Goal: Task Accomplishment & Management: Manage account settings

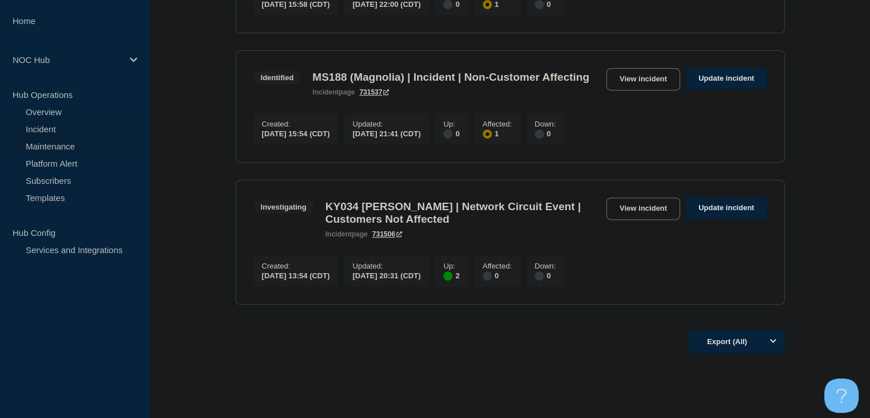
drag, startPoint x: 0, startPoint y: 0, endPoint x: 50, endPoint y: 144, distance: 152.1
click at [50, 144] on link "Maintenance" at bounding box center [69, 145] width 138 height 17
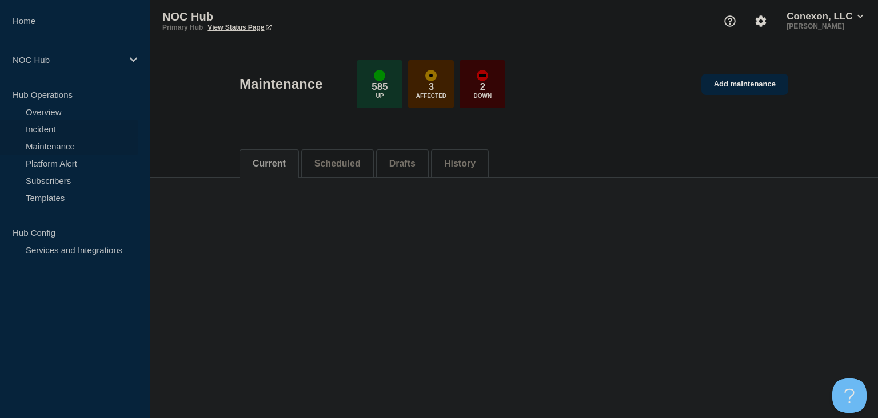
click at [37, 132] on link "Incident" at bounding box center [69, 128] width 138 height 17
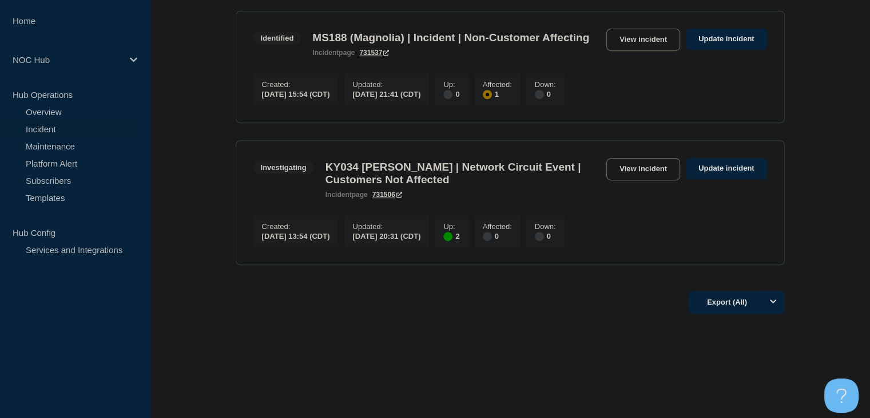
scroll to position [515, 0]
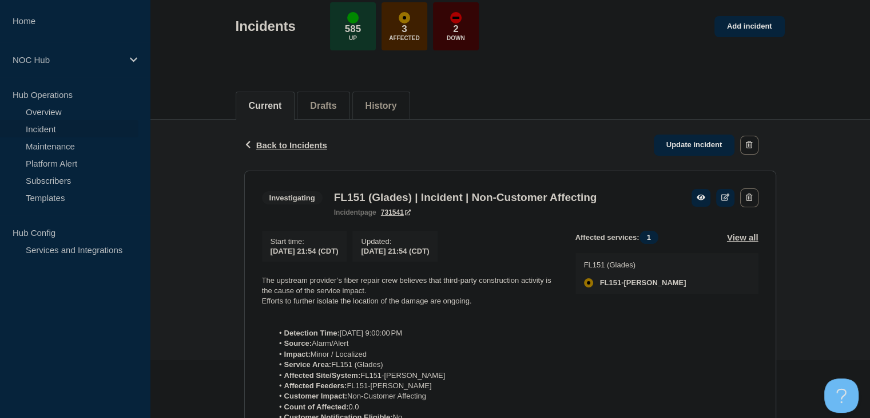
scroll to position [57, 0]
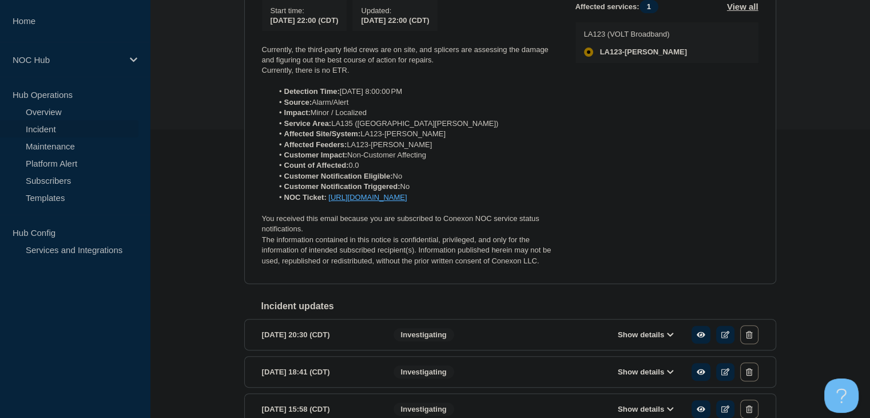
scroll to position [380, 0]
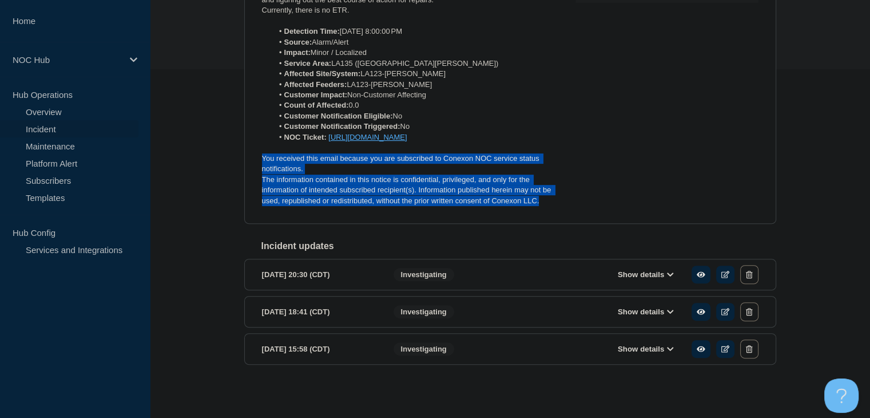
drag, startPoint x: 540, startPoint y: 200, endPoint x: 255, endPoint y: 160, distance: 287.6
click at [255, 160] on section "Investigating LA135 (EastCarrollParish) | Incident | Non-Customer Affecting inc…" at bounding box center [510, 52] width 532 height 344
copy div "You received this email because you are subscribed to Conexon NOC service statu…"
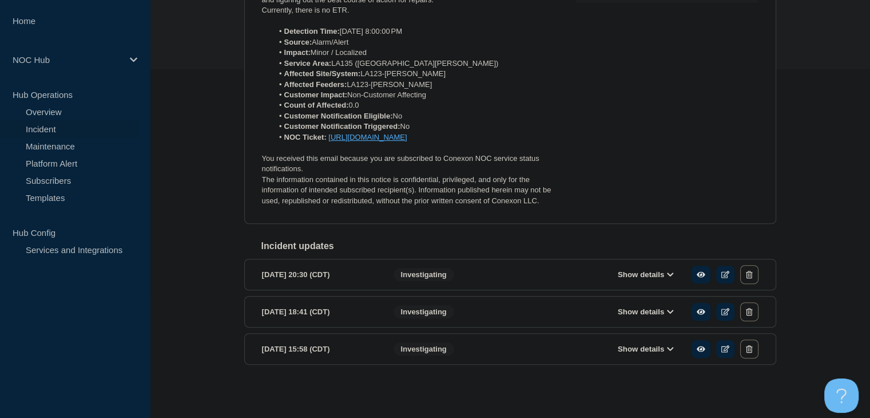
click at [254, 222] on div "Back Back to Incidents Update incident Investigating LA135 (EastCarrollParish) …" at bounding box center [510, 115] width 549 height 572
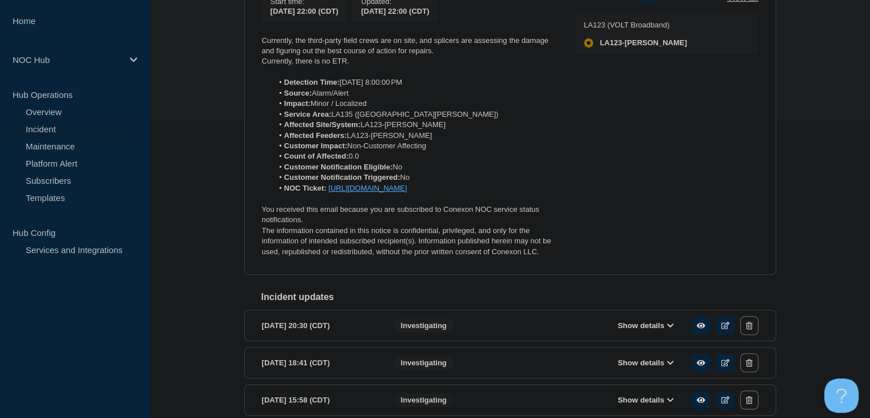
scroll to position [208, 0]
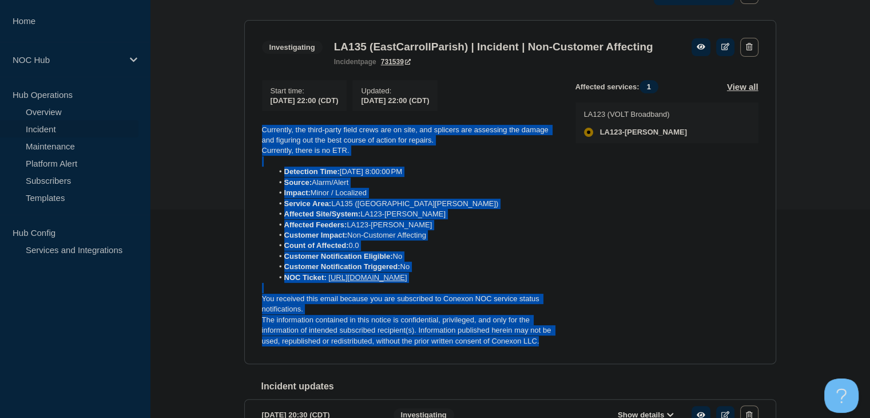
drag, startPoint x: 554, startPoint y: 369, endPoint x: 248, endPoint y: 149, distance: 377.0
click at [240, 150] on div "Back Back to Incidents Update incident Investigating LA135 (EastCarrollParish) …" at bounding box center [510, 255] width 549 height 572
copy div "Currently, the third-party field crews are on site, and splicers are assessing …"
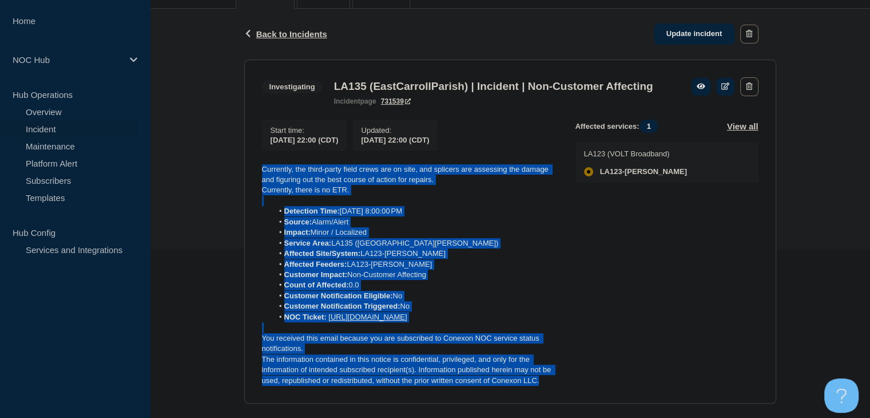
scroll to position [151, 0]
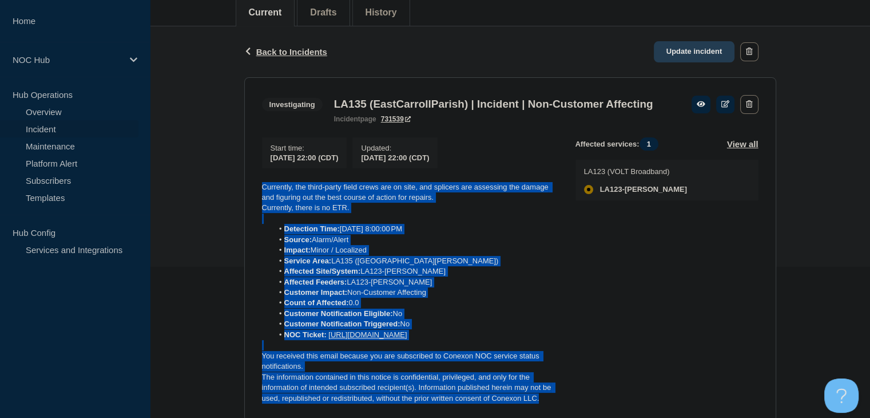
click at [677, 52] on link "Update incident" at bounding box center [694, 51] width 81 height 21
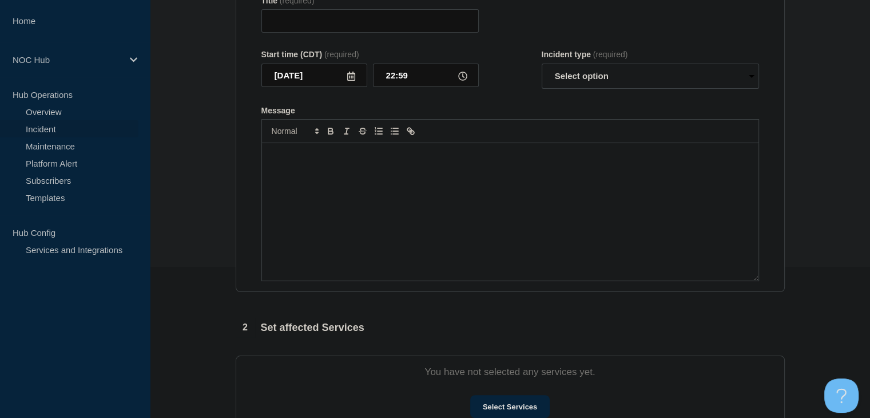
type input "LA135 (EastCarrollParish) | Incident | Non-Customer Affecting"
click at [489, 239] on div "Message" at bounding box center [510, 211] width 496 height 137
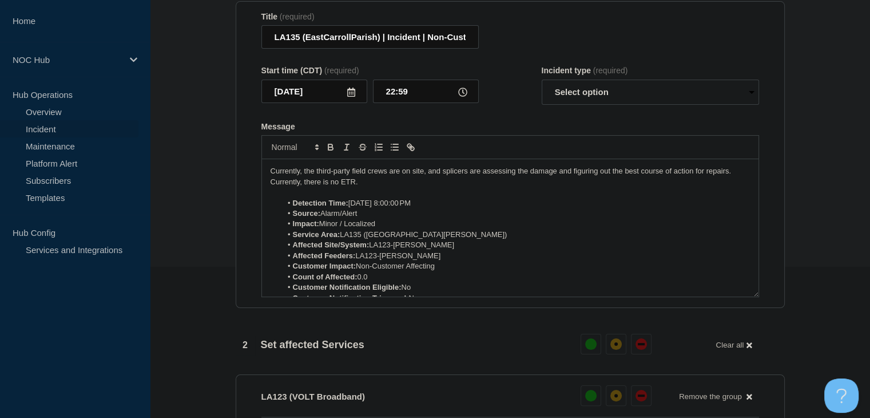
scroll to position [58, 0]
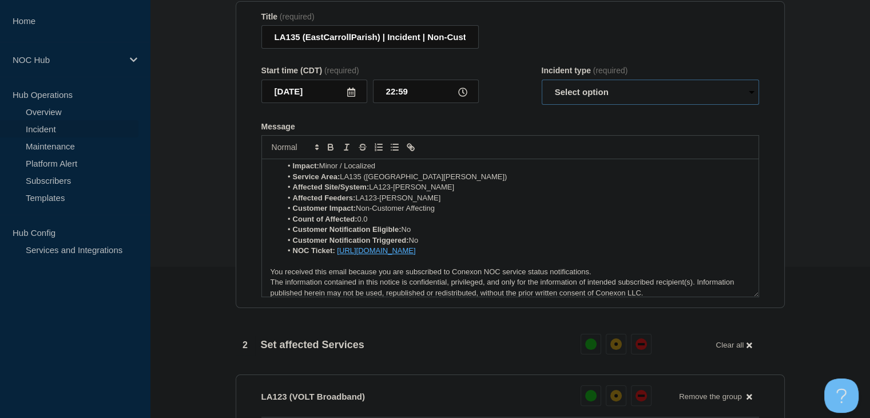
click at [565, 90] on select "Select option Investigating Identified Monitoring Resolved" at bounding box center [650, 91] width 217 height 25
select select "investigating"
click at [542, 86] on select "Select option Investigating Identified Monitoring Resolved" at bounding box center [650, 91] width 217 height 25
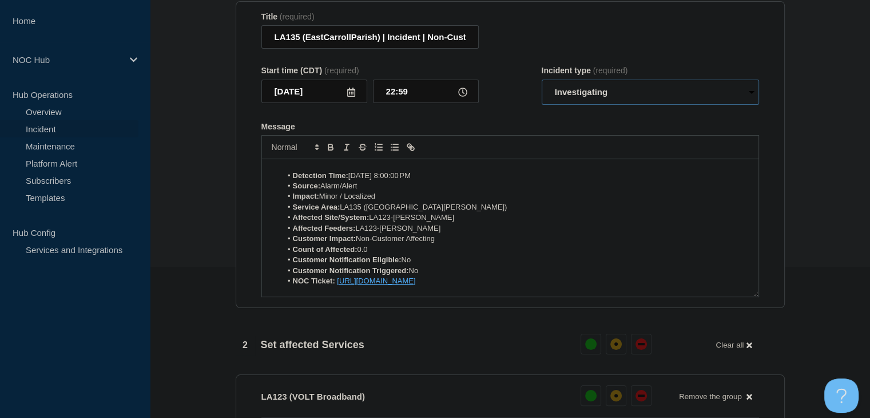
scroll to position [0, 0]
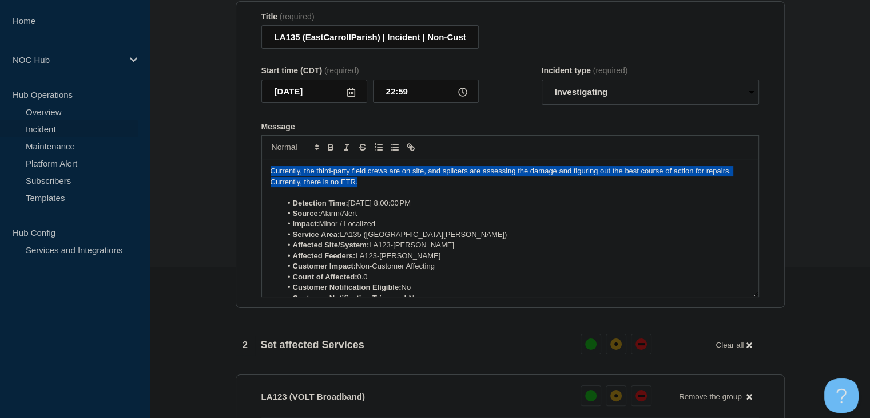
drag, startPoint x: 364, startPoint y: 188, endPoint x: 264, endPoint y: 174, distance: 101.0
click at [264, 174] on div "Currently, the third-party field crews are on site, and splicers are assessing …" at bounding box center [510, 227] width 496 height 137
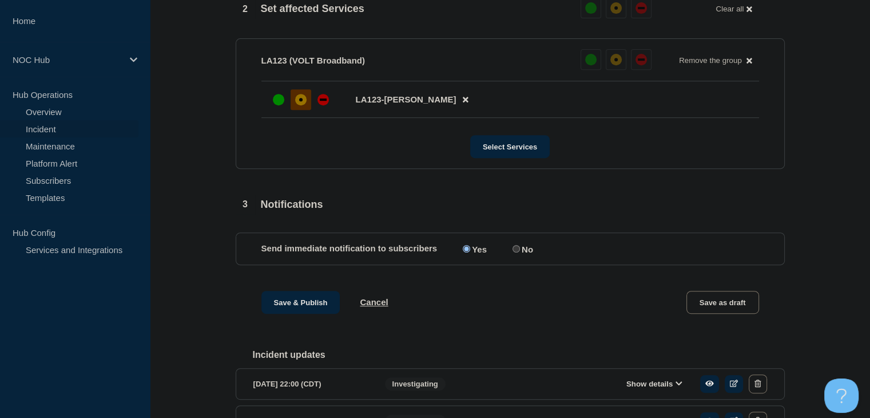
scroll to position [494, 0]
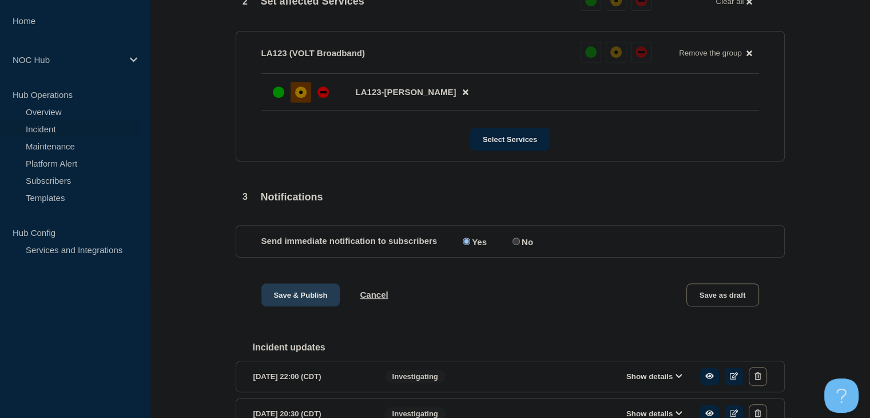
click at [315, 299] on button "Save & Publish" at bounding box center [300, 294] width 79 height 23
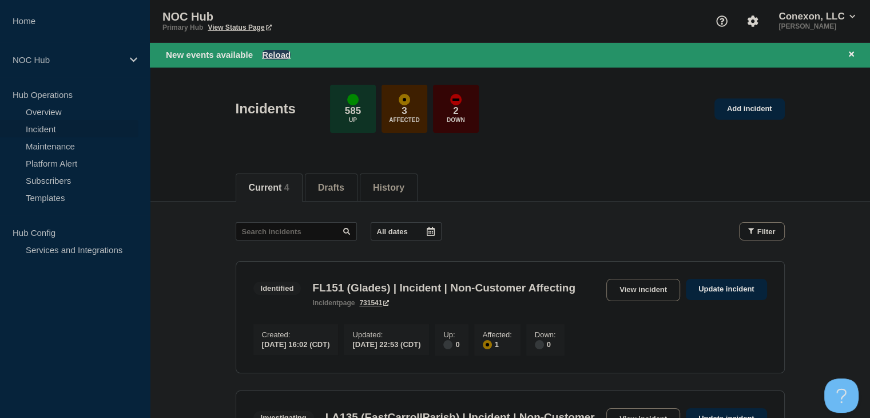
click at [275, 52] on button "Reload" at bounding box center [276, 55] width 29 height 10
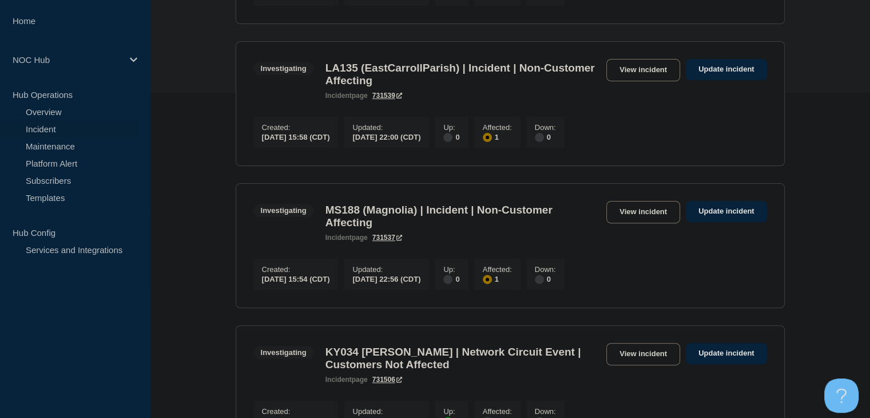
scroll to position [343, 0]
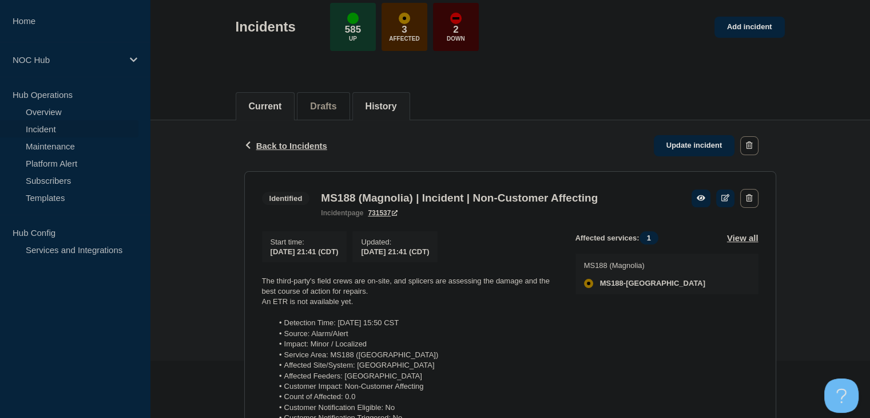
scroll to position [172, 0]
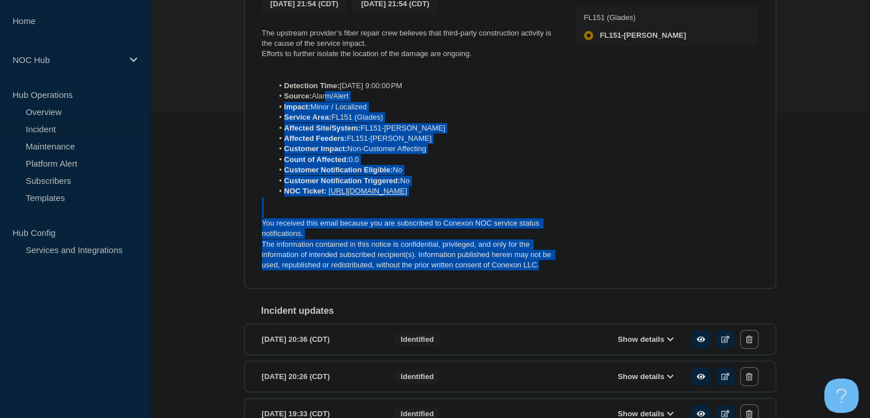
scroll to position [229, 0]
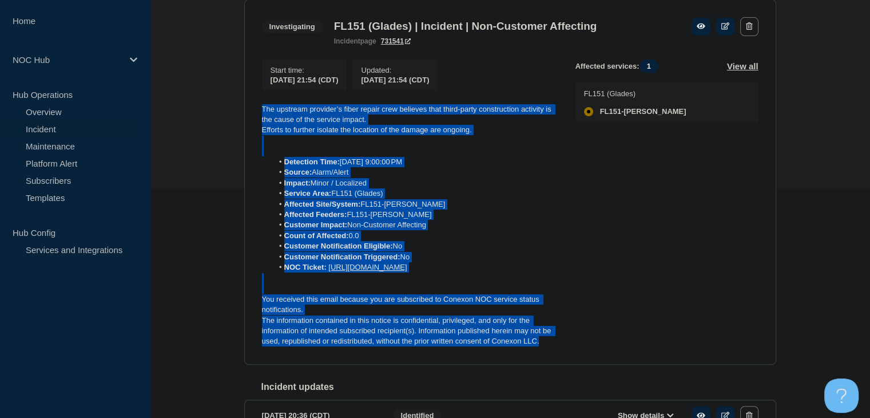
drag, startPoint x: 539, startPoint y: 240, endPoint x: 259, endPoint y: 115, distance: 306.2
click at [259, 115] on section "Investigating FL151 (Glades) | Incident | Non-Customer Affecting incident page …" at bounding box center [510, 181] width 532 height 365
copy div "The upstream provider’s fiber repair crew believes that third-party constructio…"
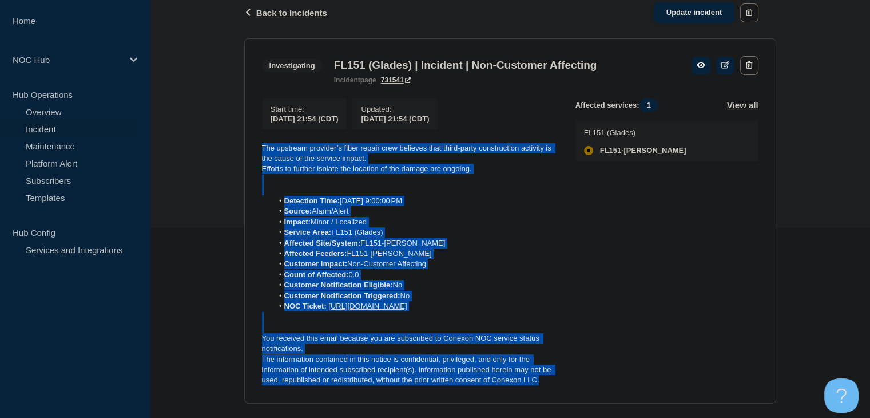
scroll to position [172, 0]
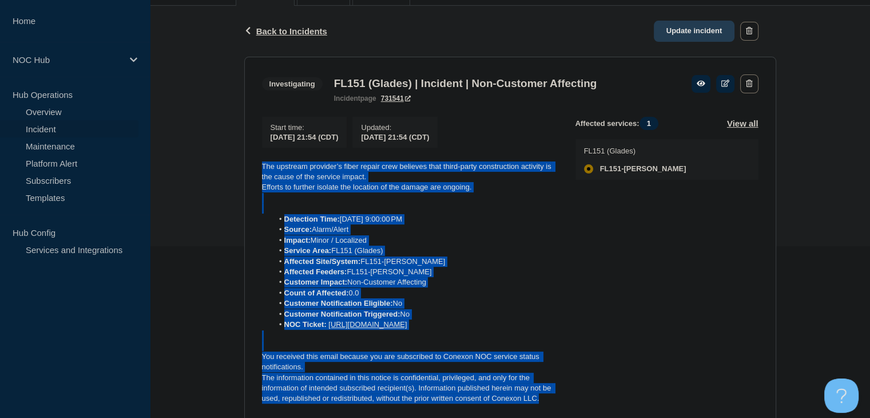
click at [695, 31] on link "Update incident" at bounding box center [694, 31] width 81 height 21
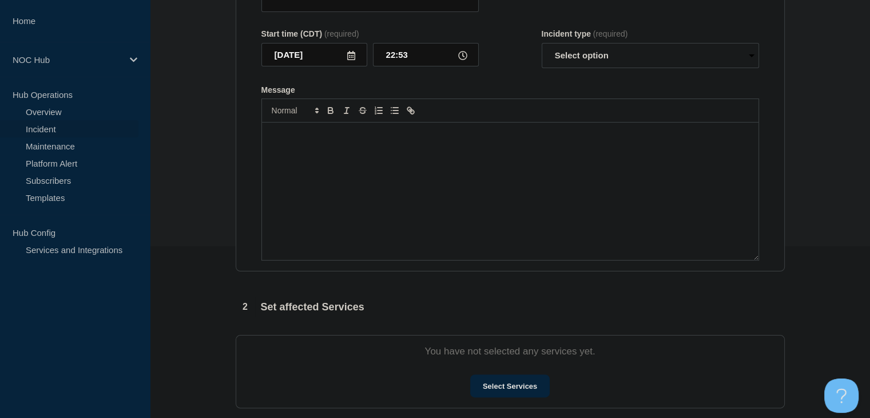
type input "FL151 (Glades) | Incident | Non-Customer Affecting"
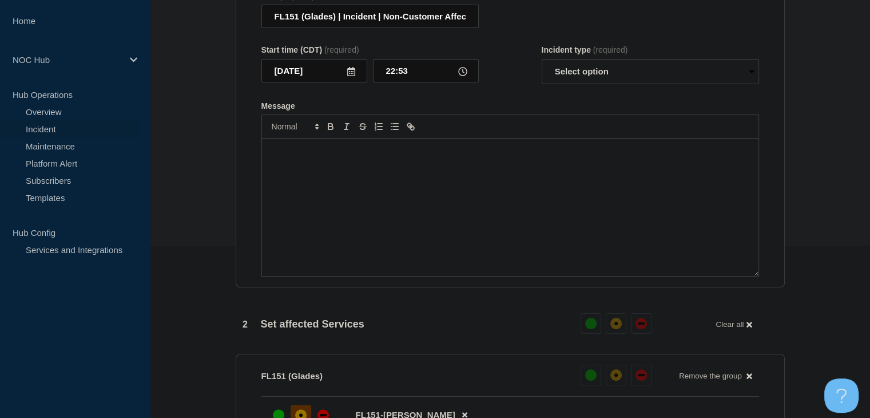
click at [359, 188] on div "Message" at bounding box center [510, 206] width 496 height 137
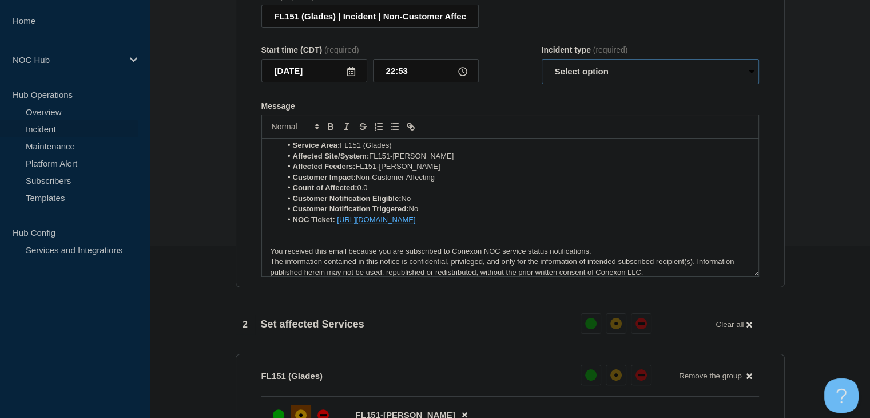
click at [560, 81] on select "Select option Investigating Identified Monitoring Resolved" at bounding box center [650, 71] width 217 height 25
select select "identified"
click at [542, 66] on select "Select option Investigating Identified Monitoring Resolved" at bounding box center [650, 71] width 217 height 25
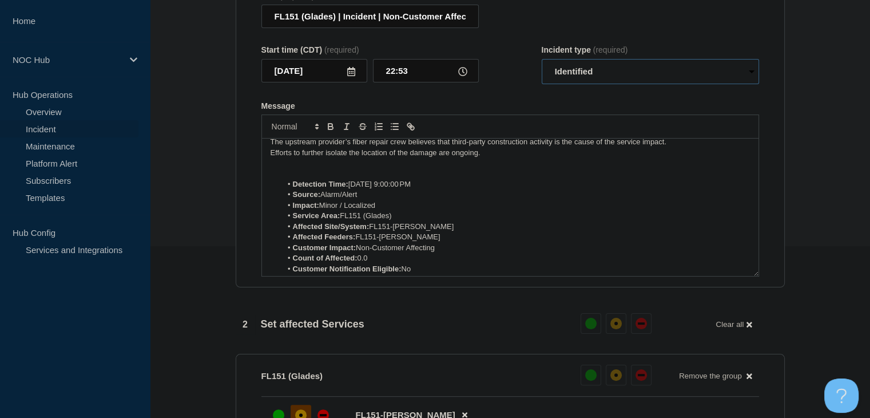
scroll to position [0, 0]
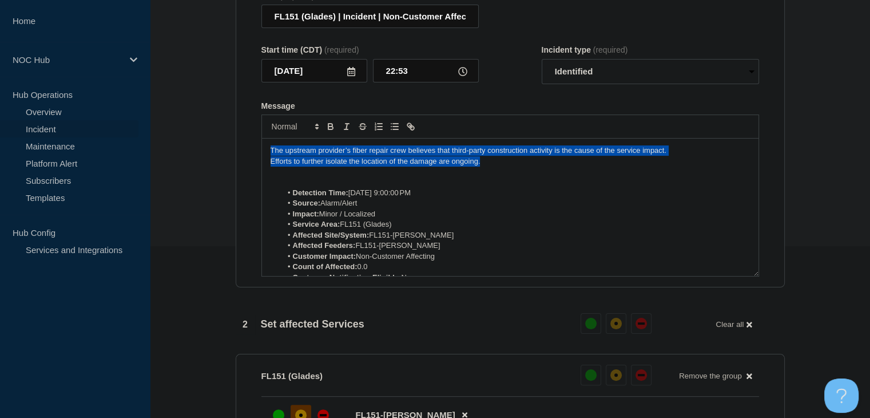
drag, startPoint x: 486, startPoint y: 166, endPoint x: 221, endPoint y: 146, distance: 265.6
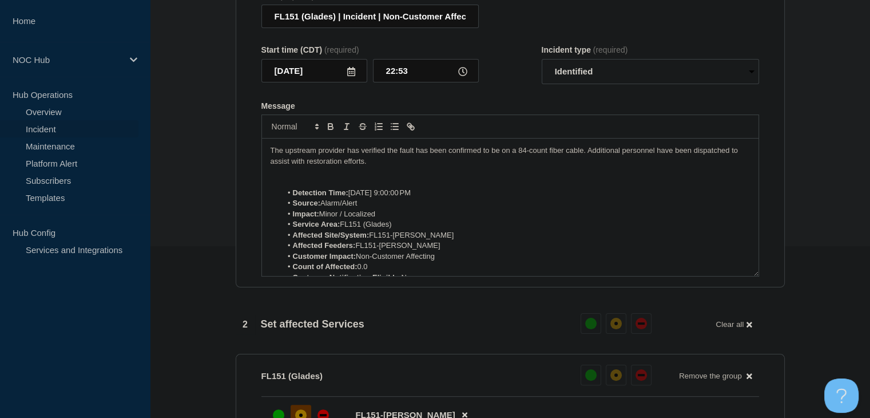
click at [515, 159] on span "The upstream provider has verified the fault has been confirmed to be on a 84-c…" at bounding box center [506, 155] width 470 height 19
click at [334, 177] on p "Message" at bounding box center [510, 171] width 479 height 10
click at [327, 177] on p "There is no ETR, yet." at bounding box center [510, 171] width 479 height 10
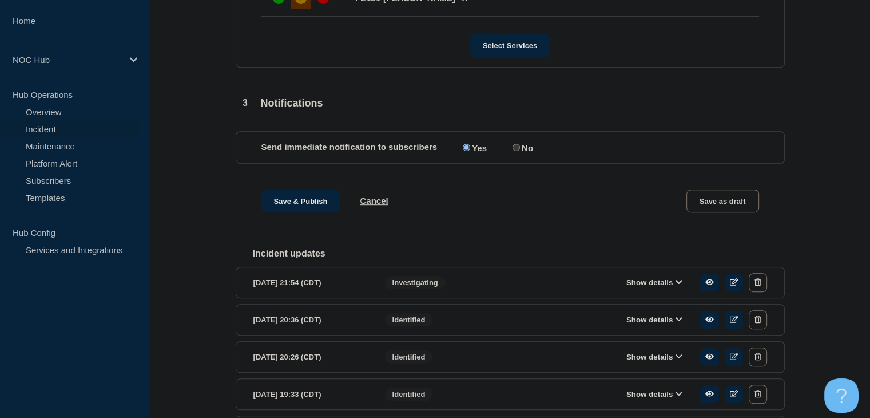
scroll to position [686, 0]
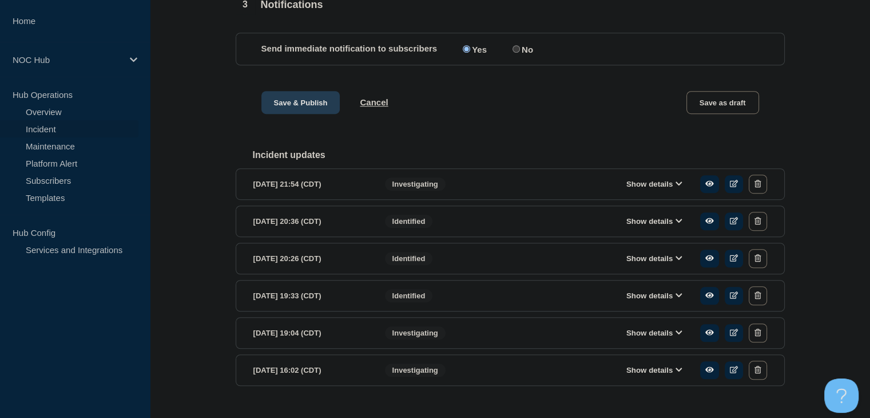
click at [297, 111] on button "Save & Publish" at bounding box center [300, 102] width 79 height 23
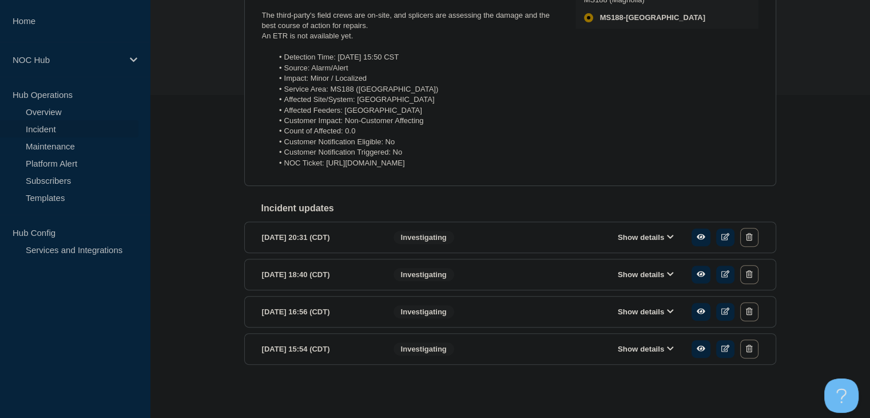
scroll to position [339, 0]
click at [630, 232] on button "Show details" at bounding box center [645, 237] width 63 height 10
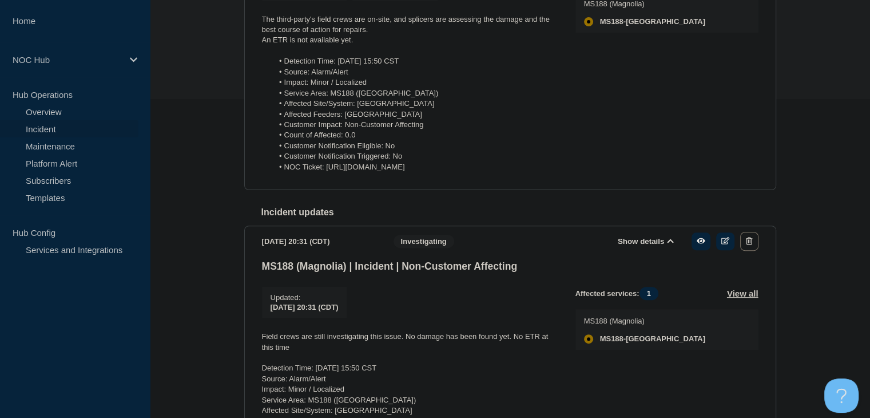
scroll to position [235, 0]
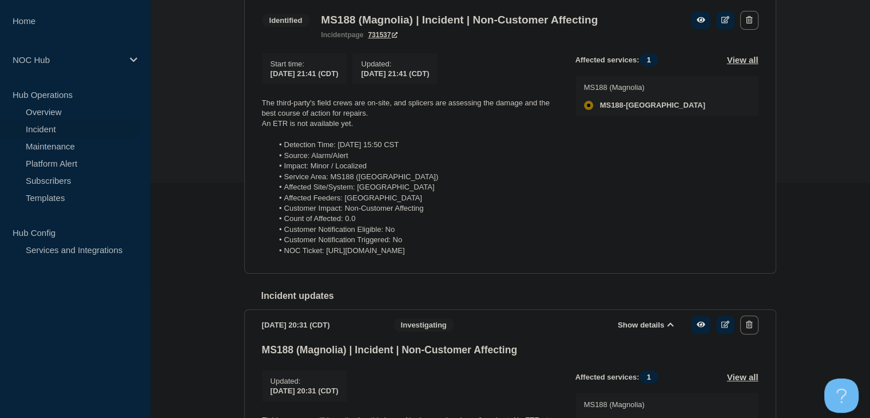
drag, startPoint x: 325, startPoint y: 271, endPoint x: 233, endPoint y: 104, distance: 191.0
click at [233, 104] on div "Back Back to Incidents Update incident Identified MS188 (Magnolia) | Incident |…" at bounding box center [510, 334] width 720 height 784
copy div "The third-party's field crews are on-site, and splicers are assessing the damag…"
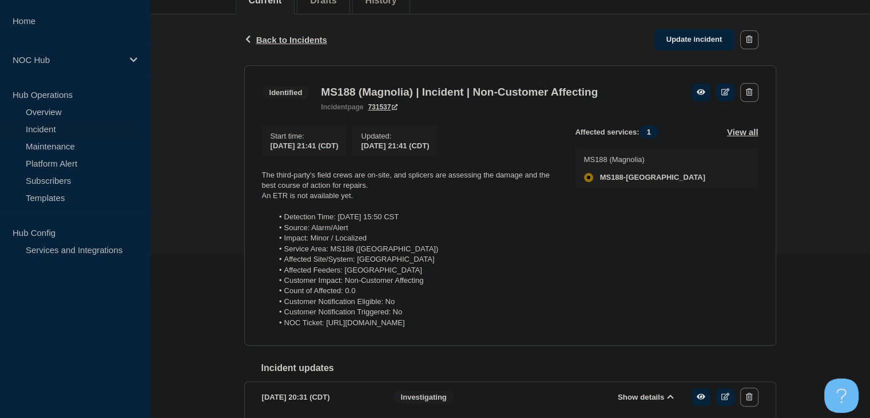
scroll to position [121, 0]
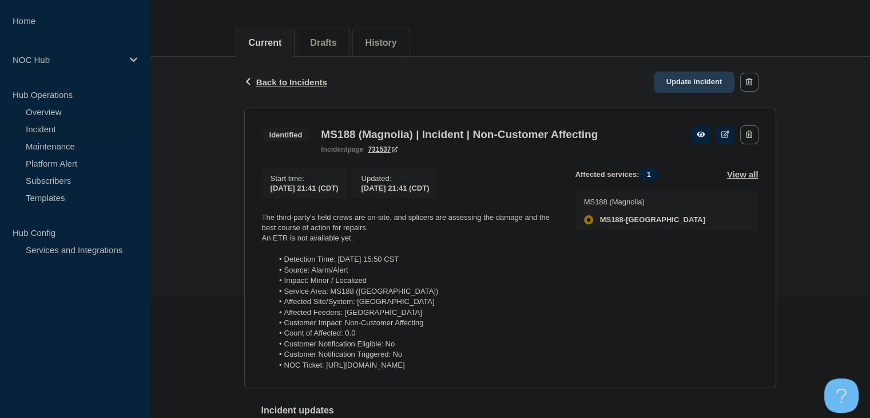
click at [675, 84] on link "Update incident" at bounding box center [694, 81] width 81 height 21
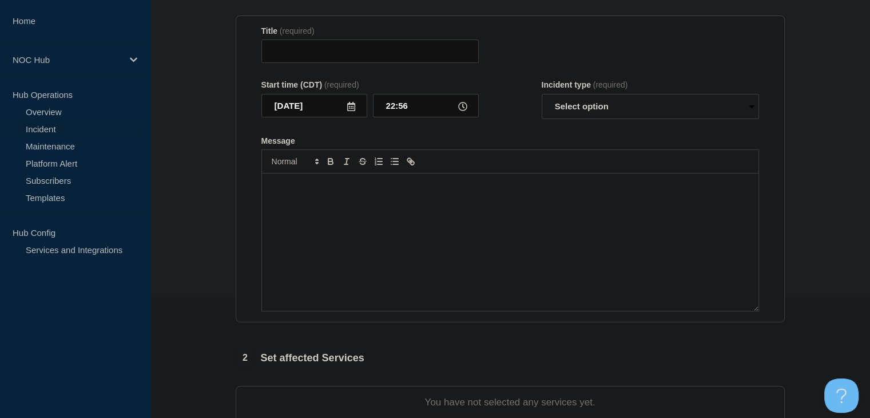
type input "MS188 (Magnolia) | Incident | Non-Customer Affecting"
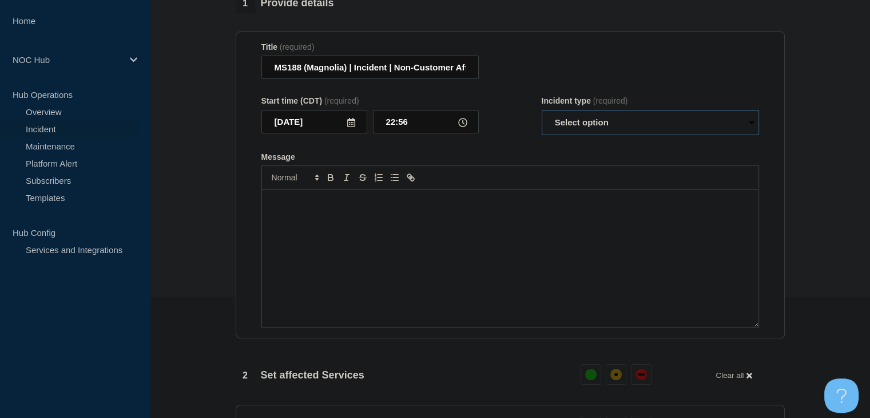
click at [581, 131] on select "Select option Investigating Identified Monitoring Resolved" at bounding box center [650, 122] width 217 height 25
select select "investigating"
click at [542, 117] on select "Select option Investigating Identified Monitoring Resolved" at bounding box center [650, 122] width 217 height 25
click at [484, 279] on div "Message" at bounding box center [510, 257] width 496 height 137
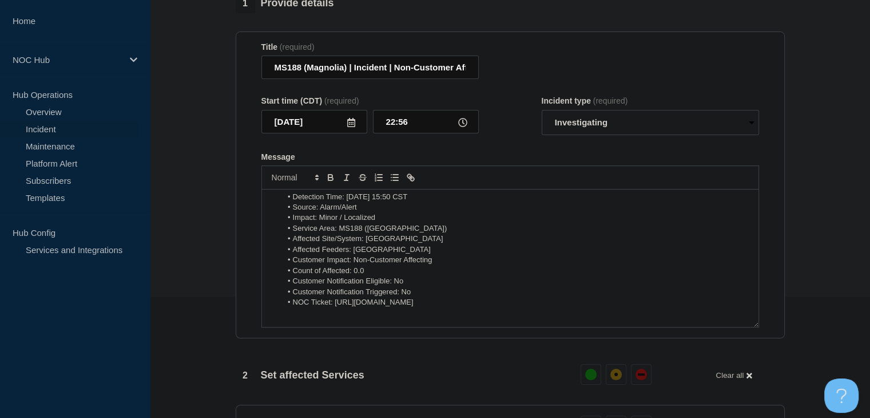
scroll to position [58, 0]
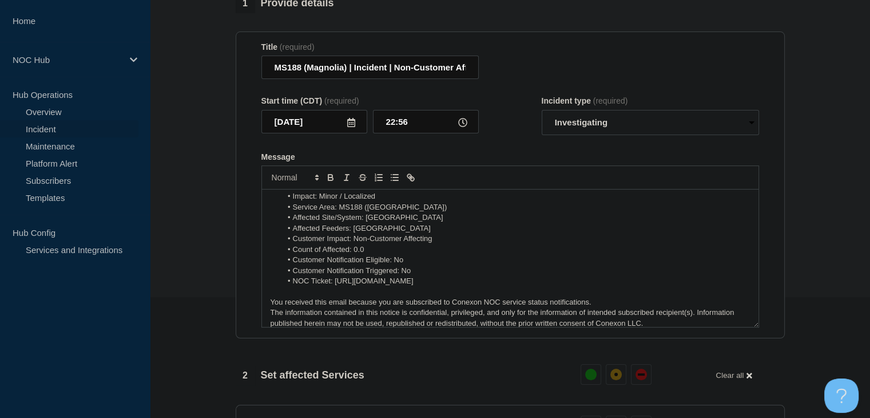
drag, startPoint x: 594, startPoint y: 289, endPoint x: 334, endPoint y: 291, distance: 260.2
click at [334, 286] on li "NOC Ticket: [URL][DOMAIN_NAME]" at bounding box center [515, 281] width 468 height 10
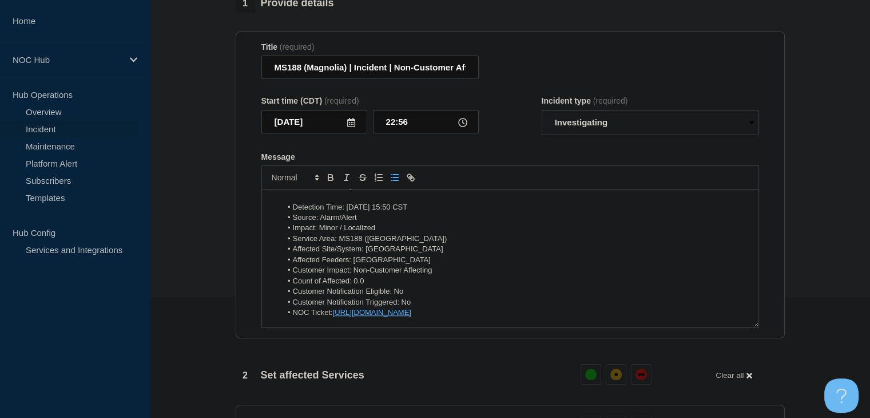
scroll to position [0, 0]
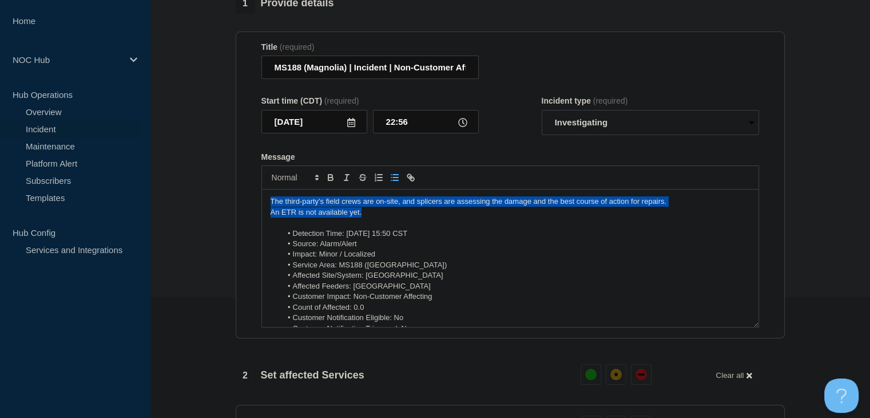
drag, startPoint x: 369, startPoint y: 222, endPoint x: 233, endPoint y: 201, distance: 137.8
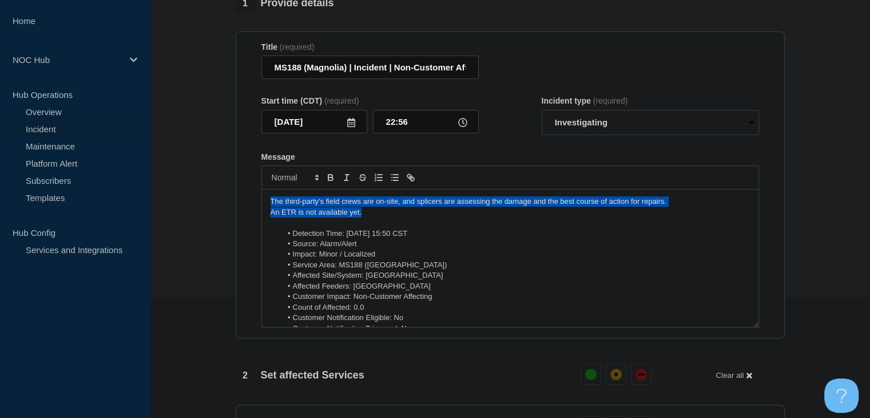
drag, startPoint x: 370, startPoint y: 218, endPoint x: 245, endPoint y: 206, distance: 125.3
click at [245, 206] on section "Title (required) MS188 (Magnolia) | Incident | Non-Customer Affecting Start tim…" at bounding box center [510, 184] width 549 height 307
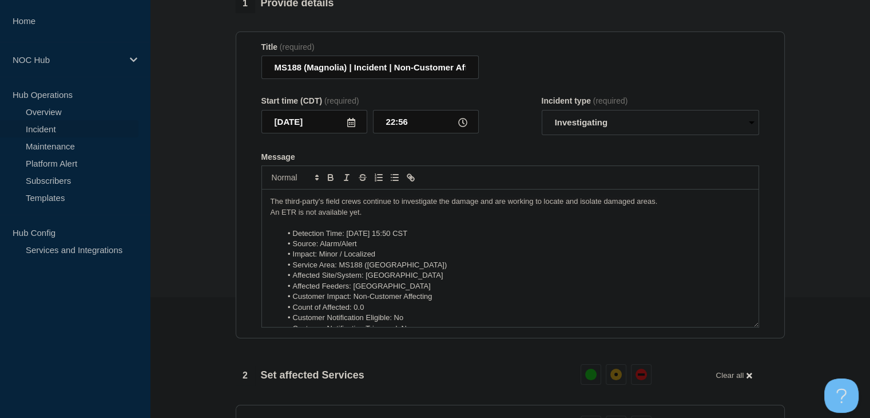
click at [245, 206] on section "Title (required) MS188 (Magnolia) | Incident | Non-Customer Affecting Start tim…" at bounding box center [510, 184] width 549 height 307
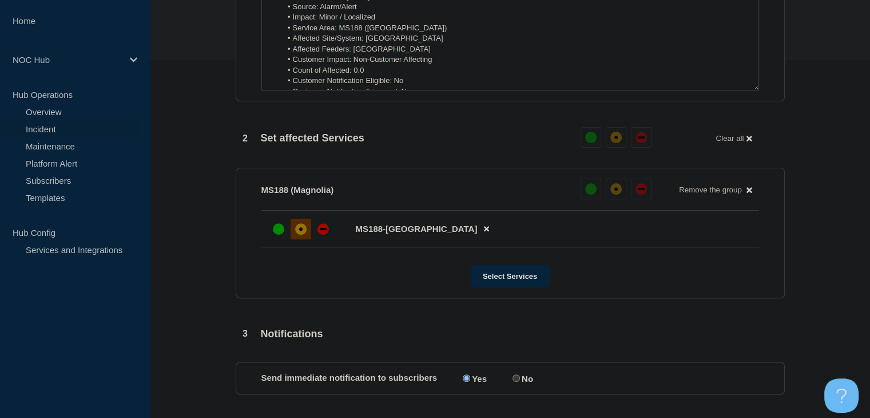
scroll to position [464, 0]
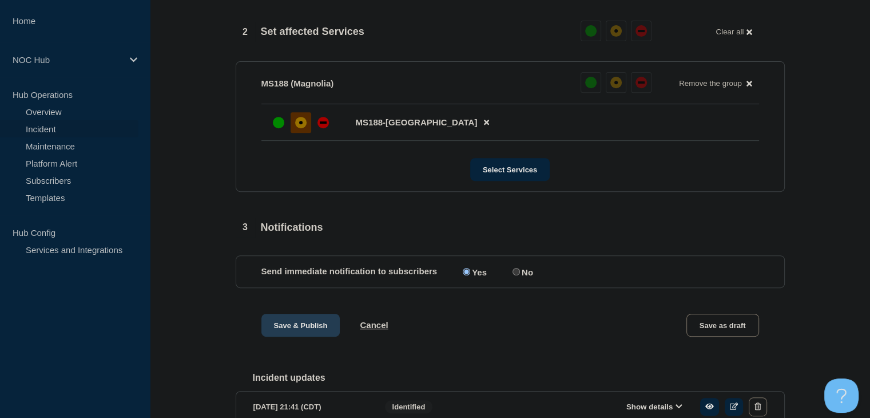
click at [299, 335] on button "Save & Publish" at bounding box center [300, 324] width 79 height 23
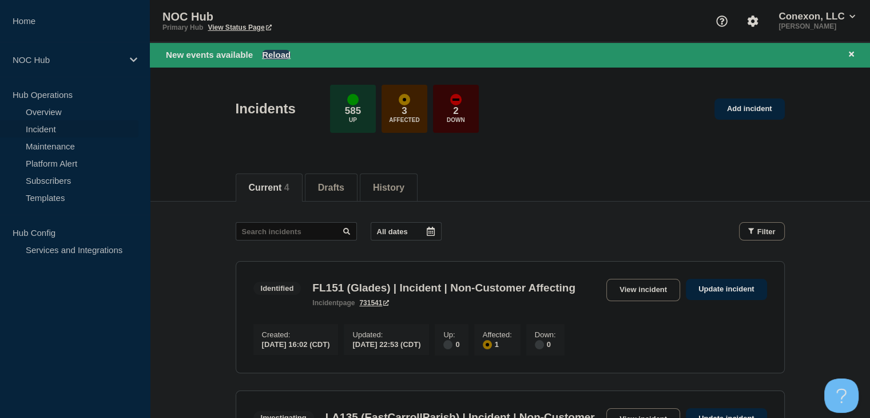
click at [268, 55] on button "Reload" at bounding box center [276, 55] width 29 height 10
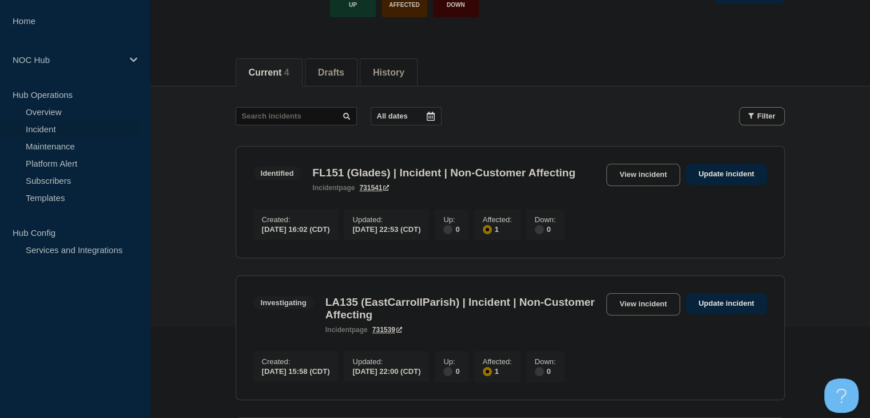
scroll to position [172, 0]
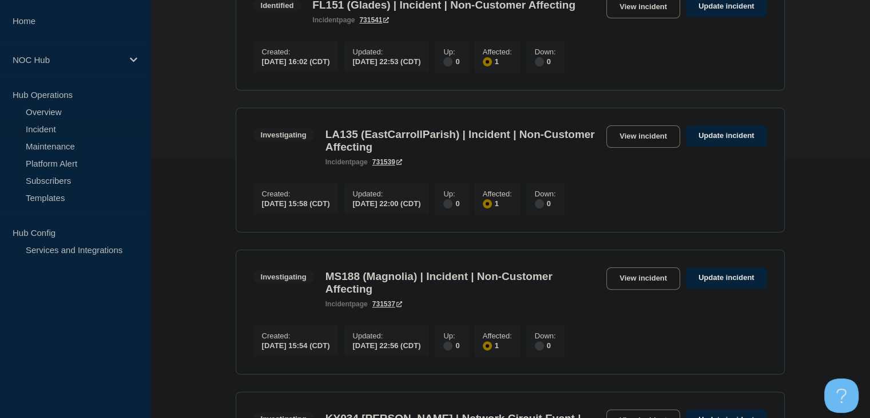
scroll to position [114, 0]
